Goal: Check status: Check status

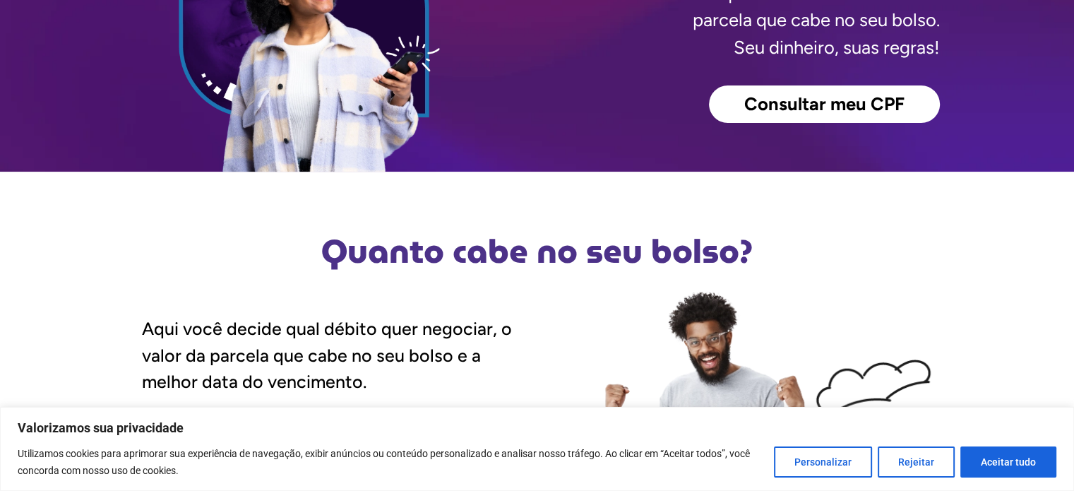
scroll to position [141, 0]
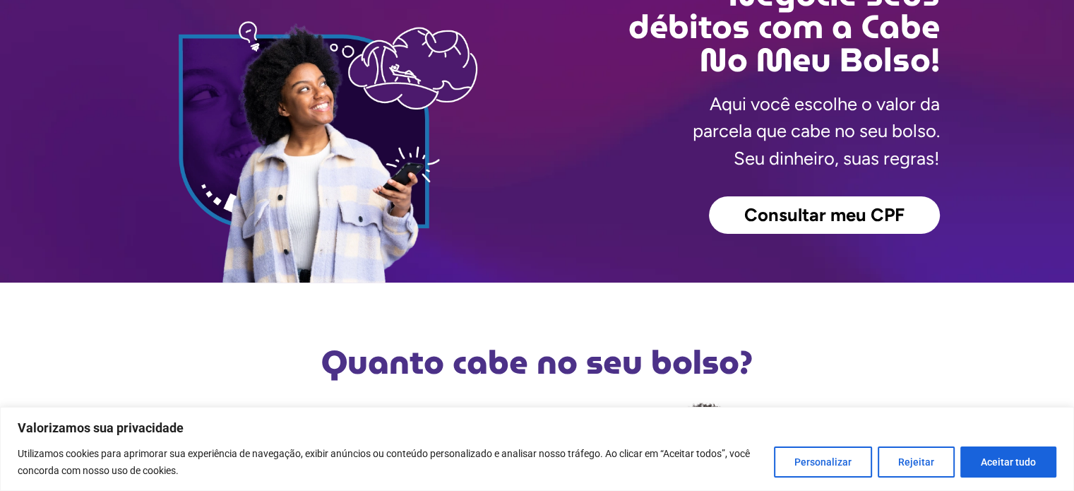
click at [795, 214] on span "Consultar meu CPF" at bounding box center [824, 215] width 160 height 18
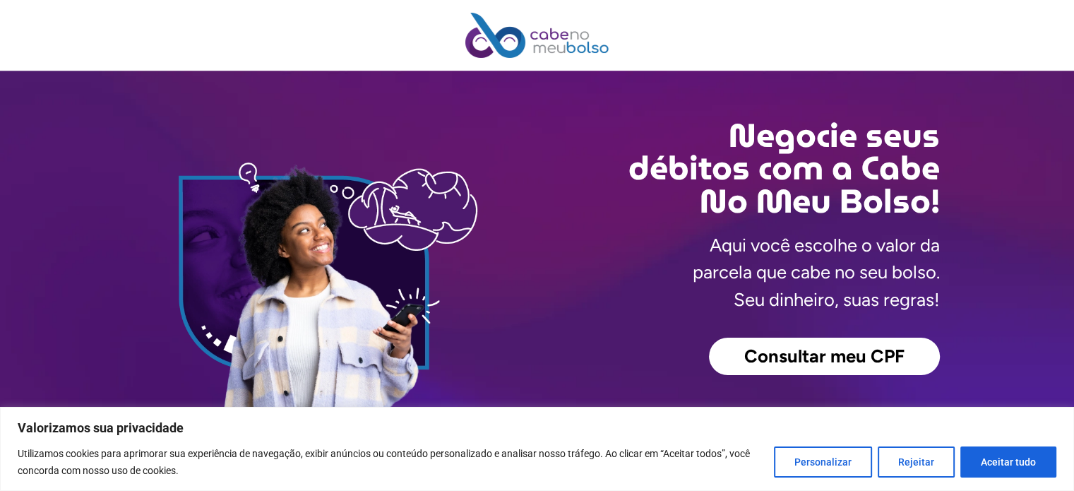
click at [811, 348] on span "Consultar meu CPF" at bounding box center [824, 357] width 160 height 18
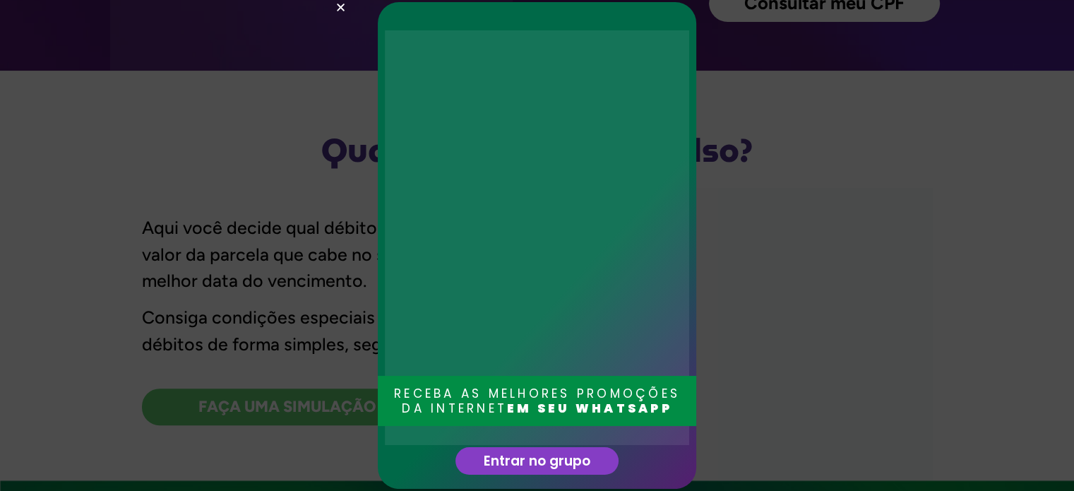
scroll to position [141, 0]
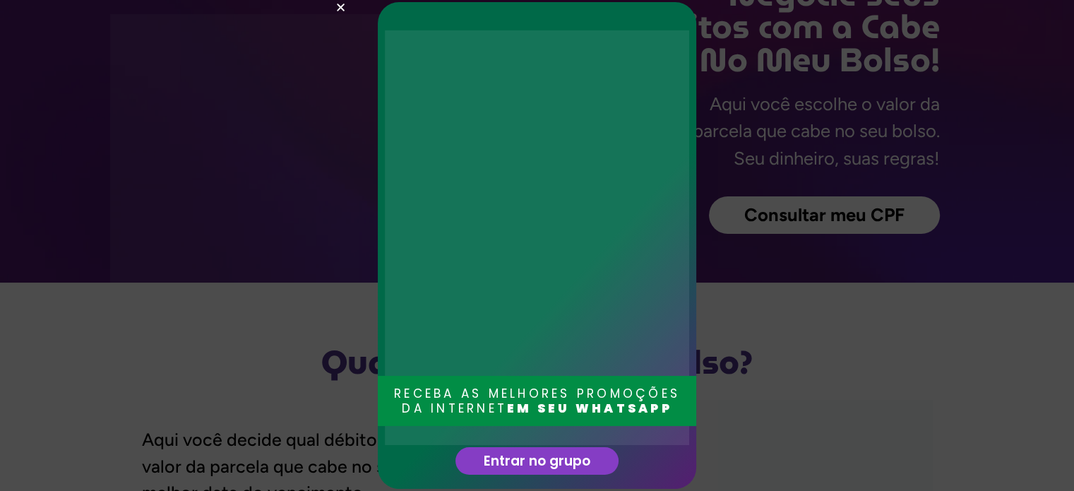
click at [338, 6] on icon "Close" at bounding box center [341, 7] width 11 height 11
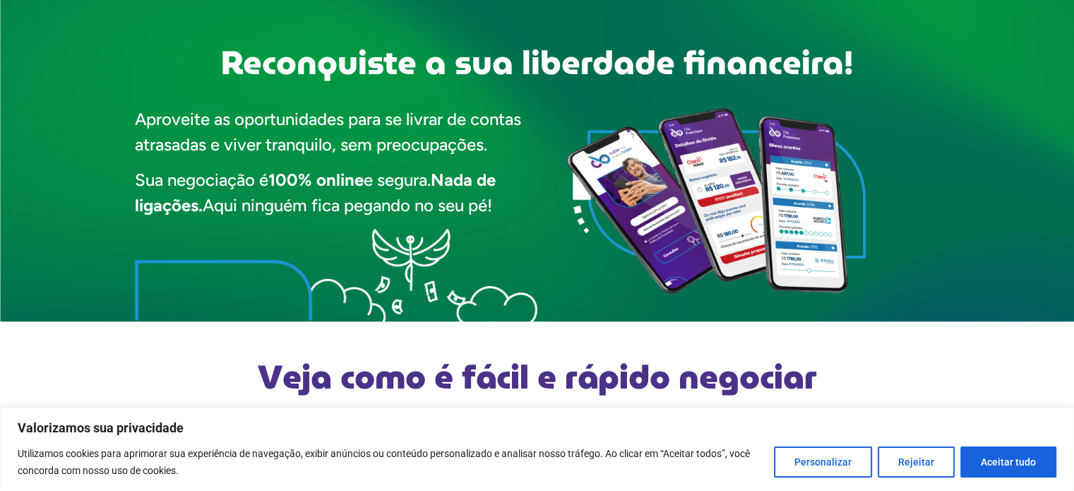
scroll to position [989, 0]
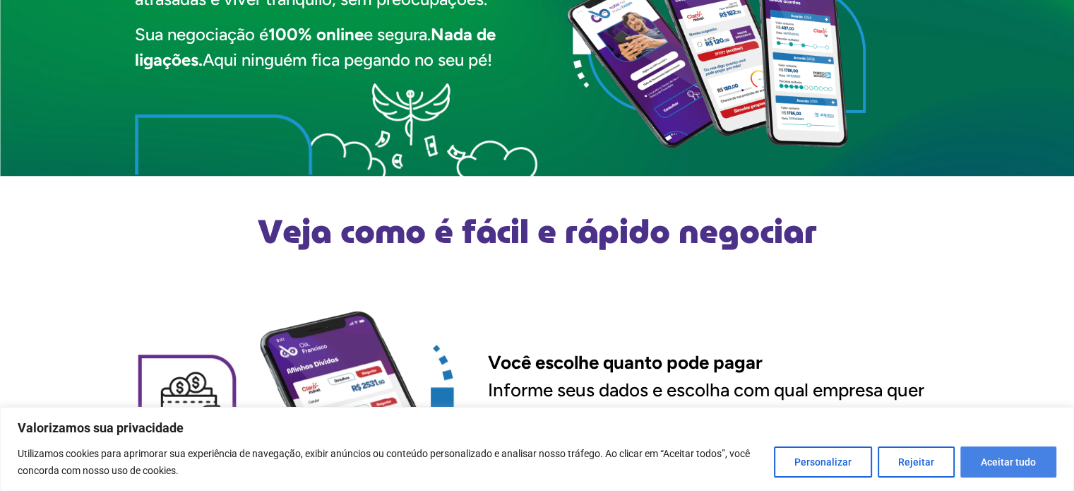
click at [1014, 460] on button "Aceitar tudo" at bounding box center [1009, 461] width 96 height 31
checkbox input "true"
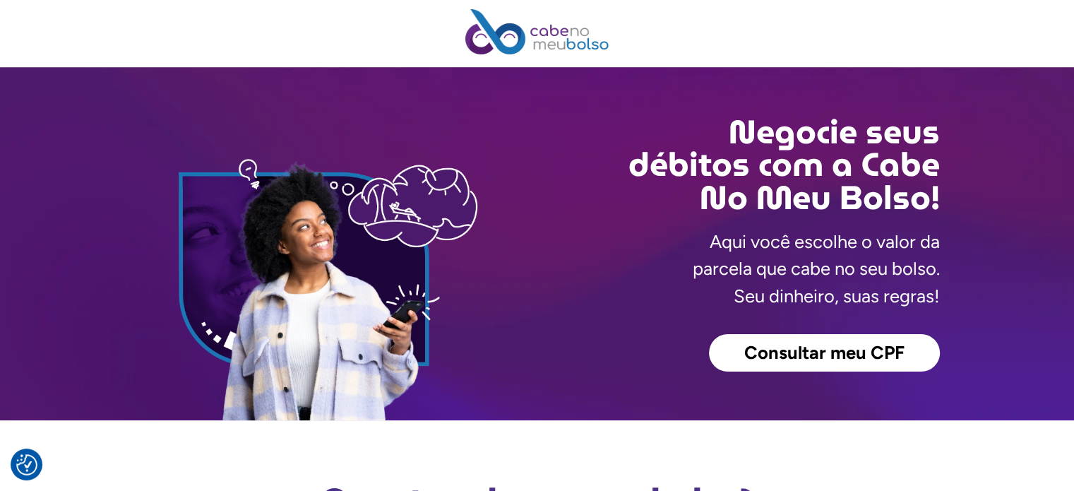
scroll to position [0, 0]
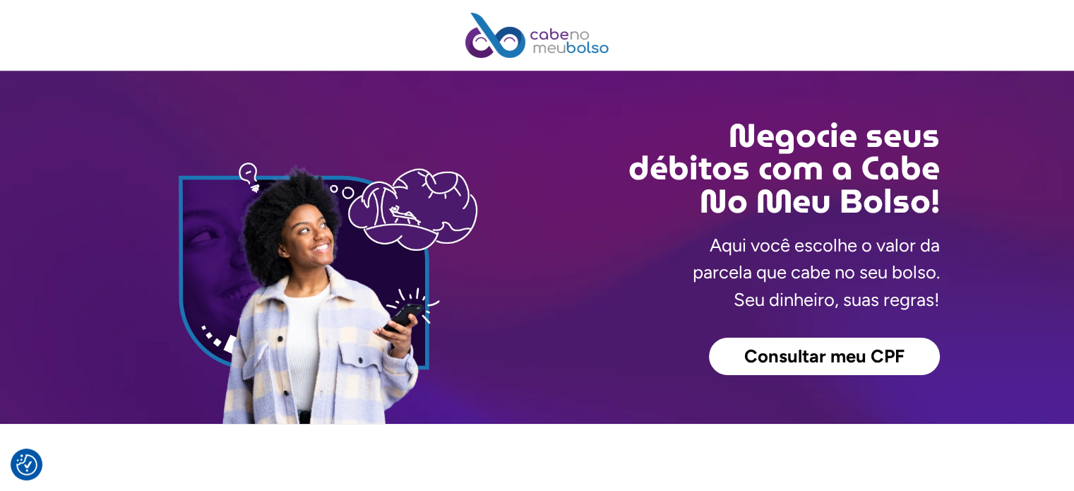
click at [853, 364] on span "Consultar meu CPF" at bounding box center [824, 357] width 160 height 18
